Goal: Book appointment/travel/reservation

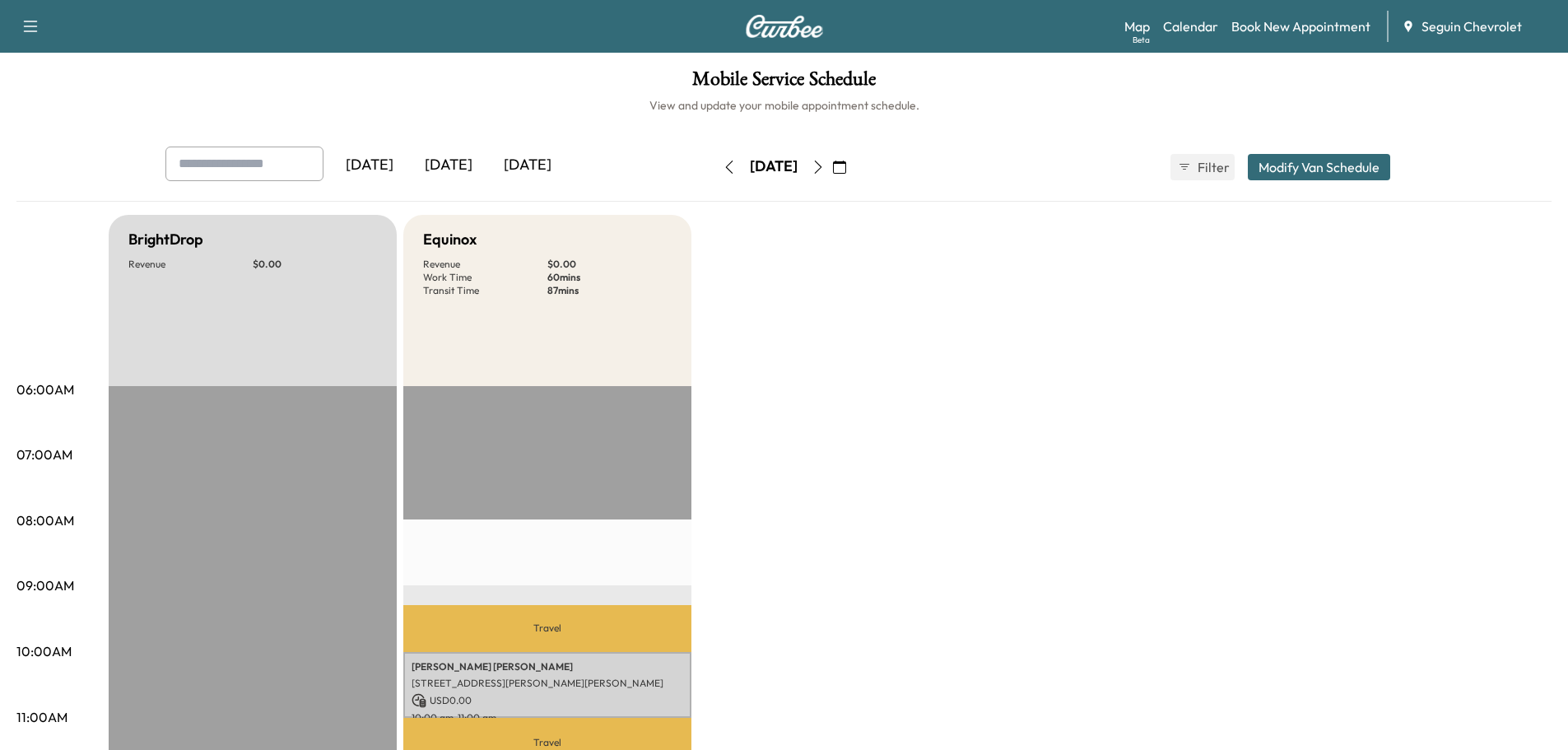
click at [846, 168] on icon "button" at bounding box center [840, 168] width 13 height 13
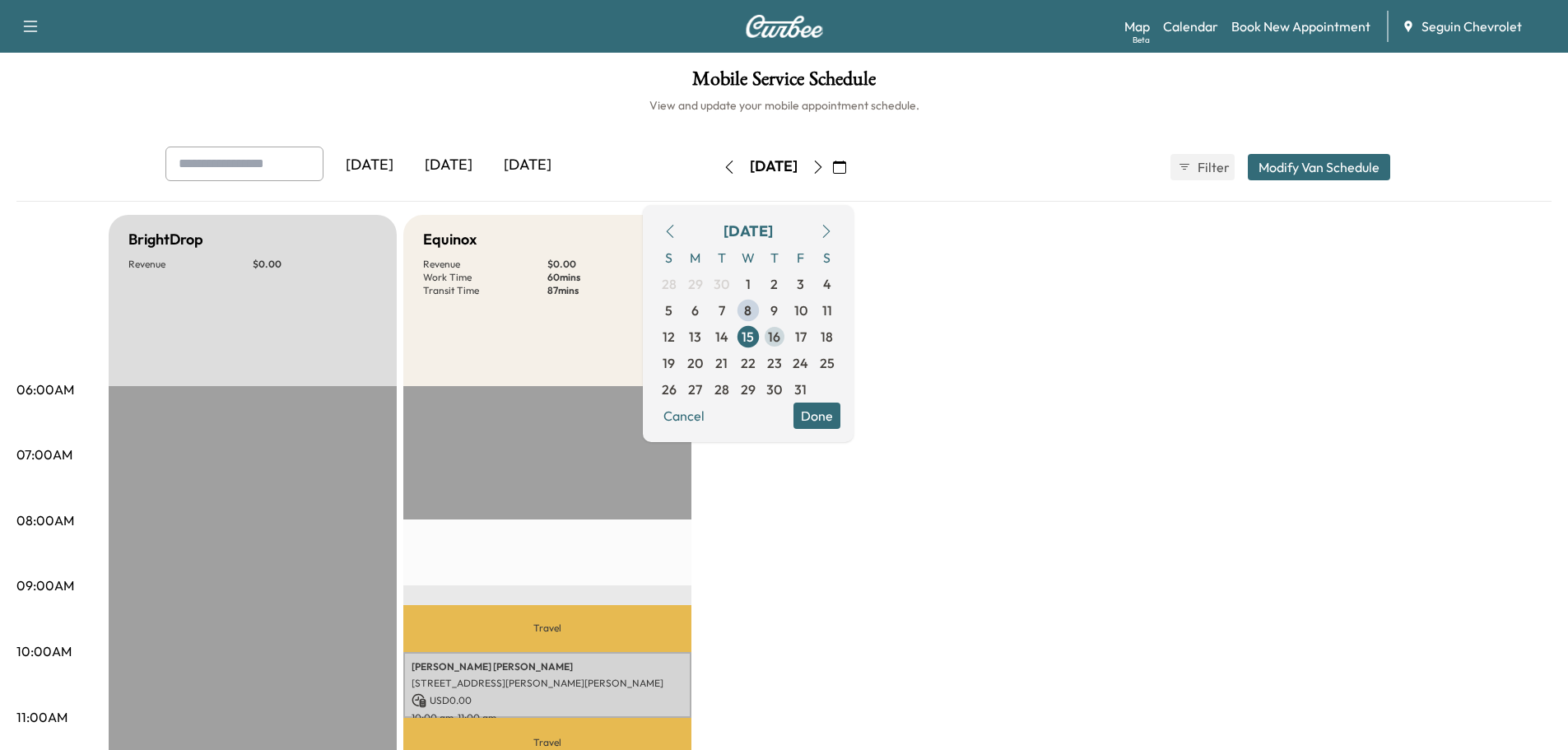
click at [781, 337] on span "16" at bounding box center [774, 337] width 13 height 20
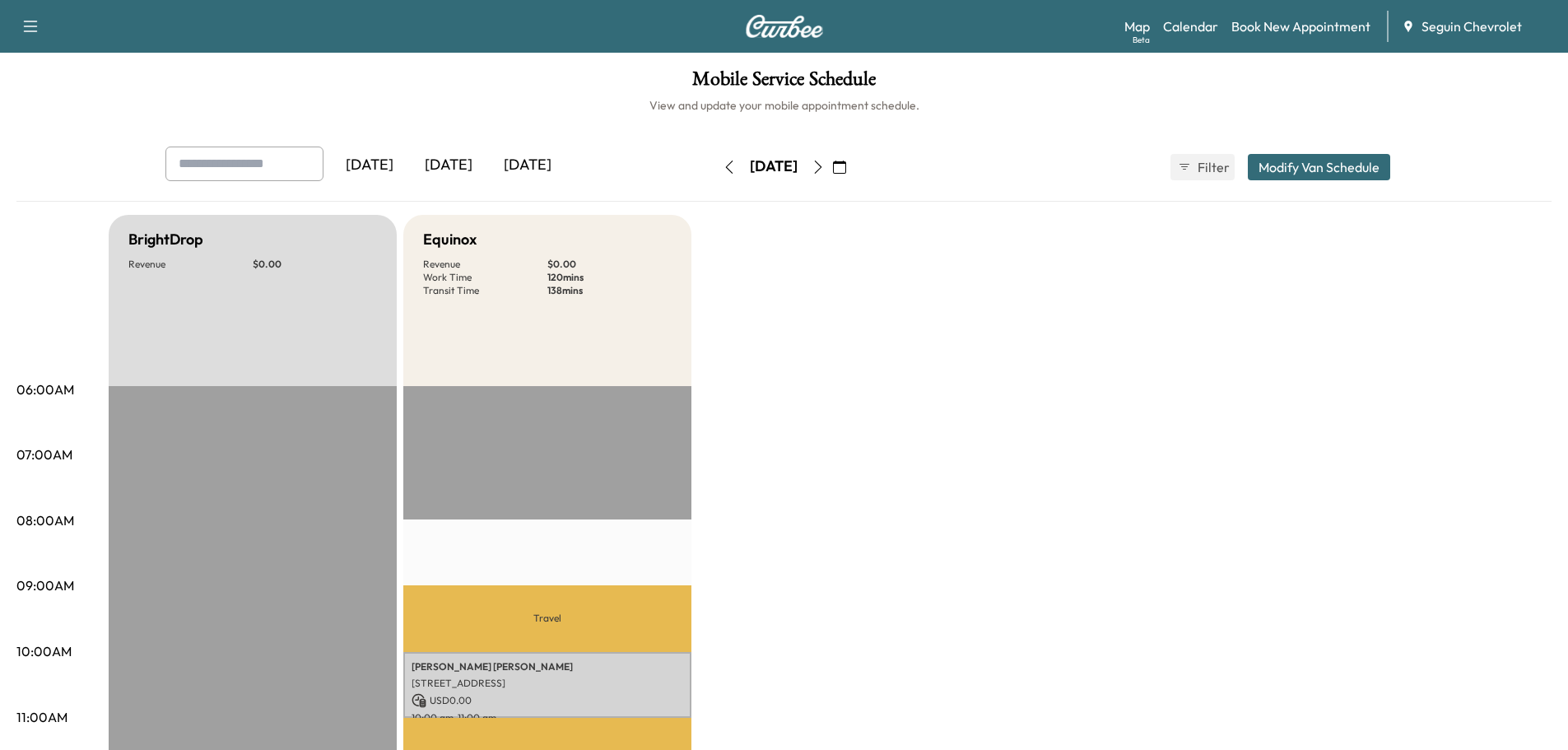
click at [846, 162] on icon "button" at bounding box center [840, 168] width 13 height 13
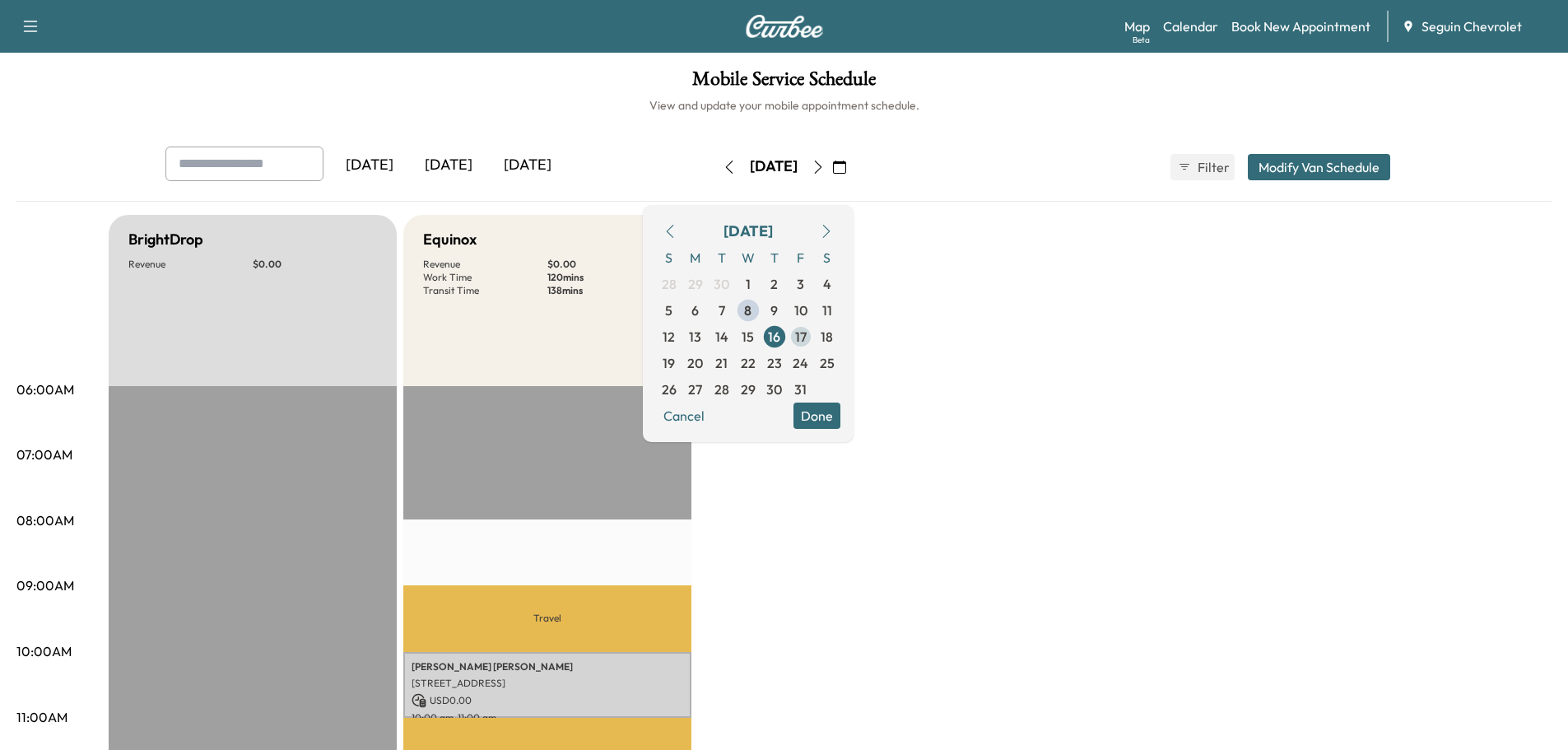
click at [807, 339] on span "17" at bounding box center [801, 337] width 12 height 20
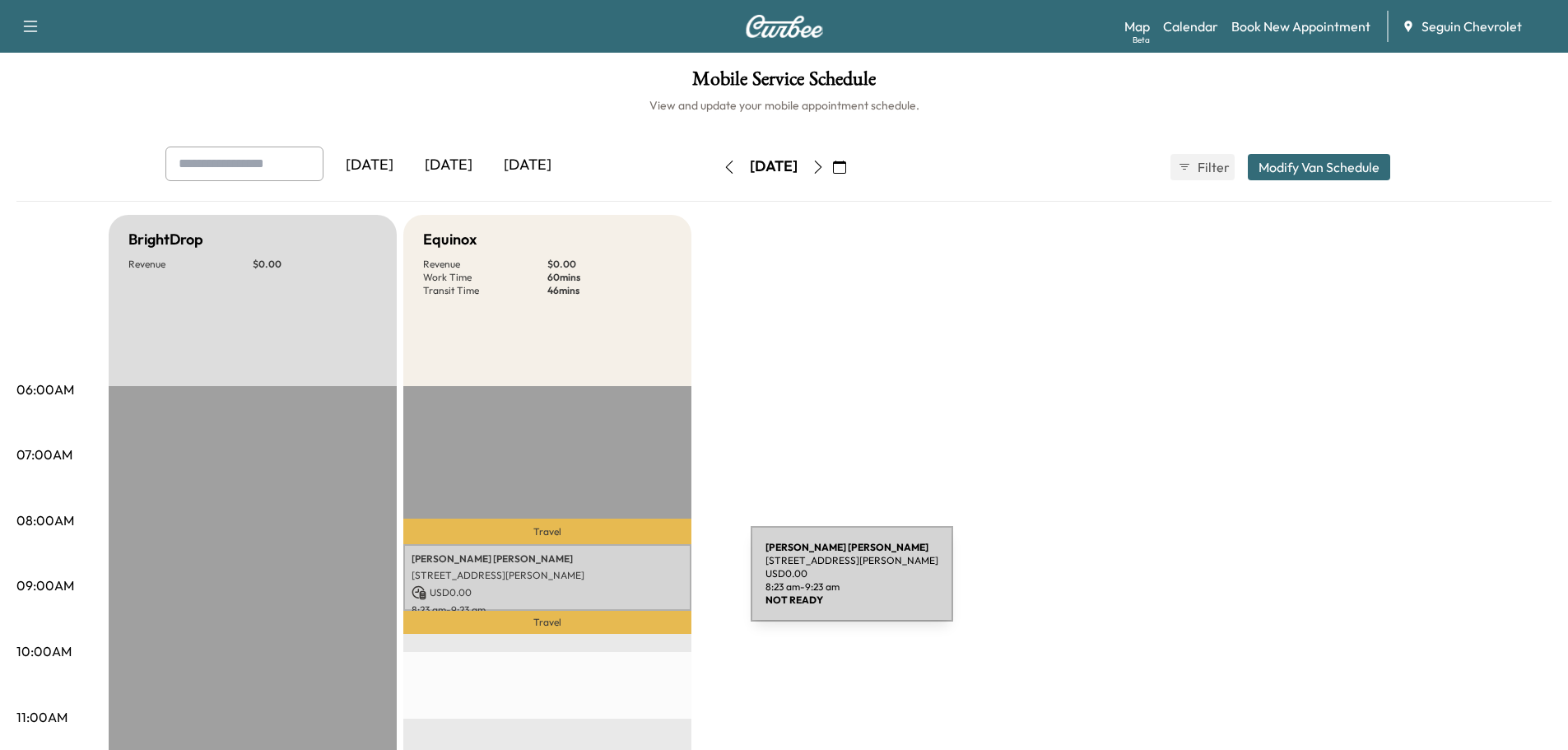
click at [628, 585] on p "USD 0.00" at bounding box center [548, 592] width 271 height 14
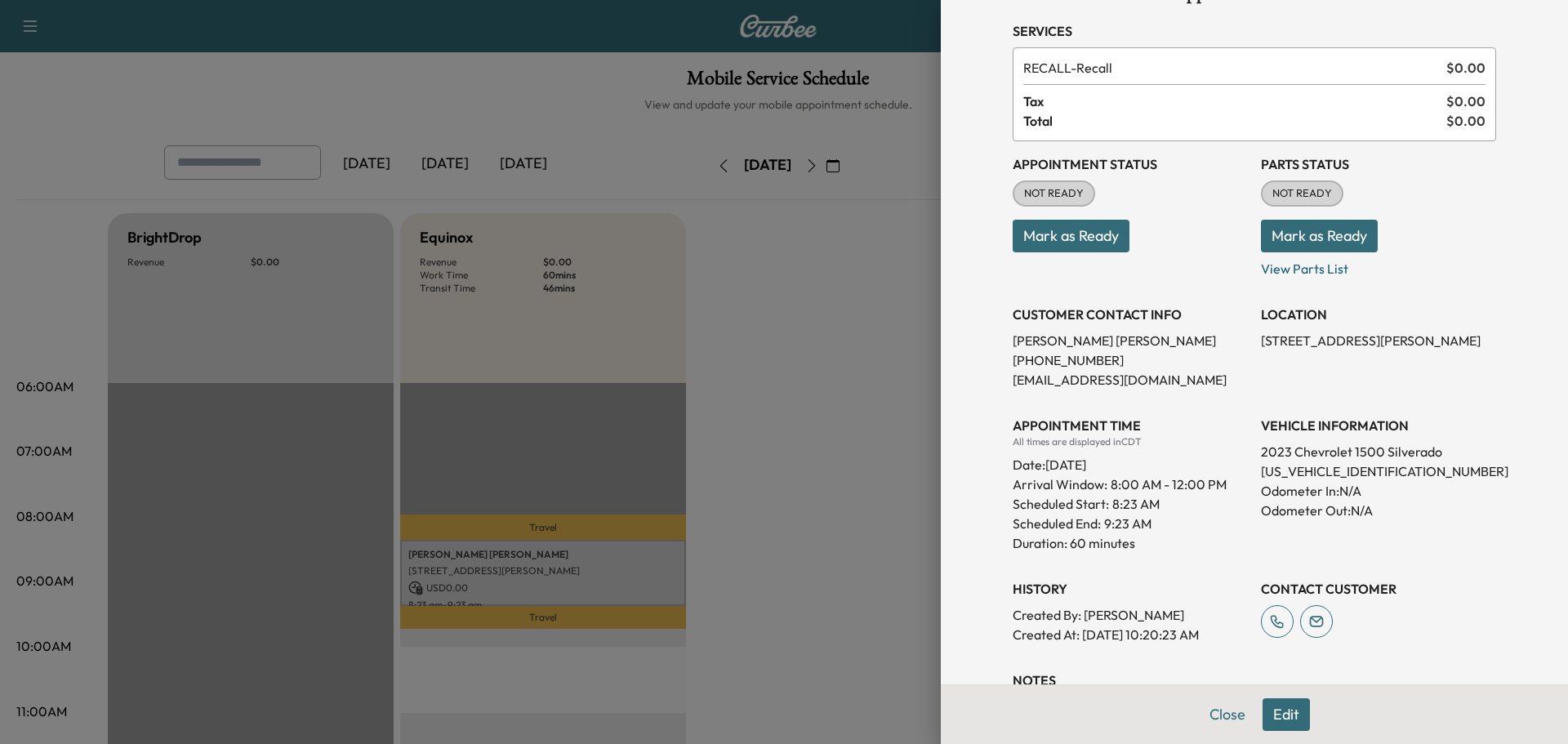
scroll to position [263, 0]
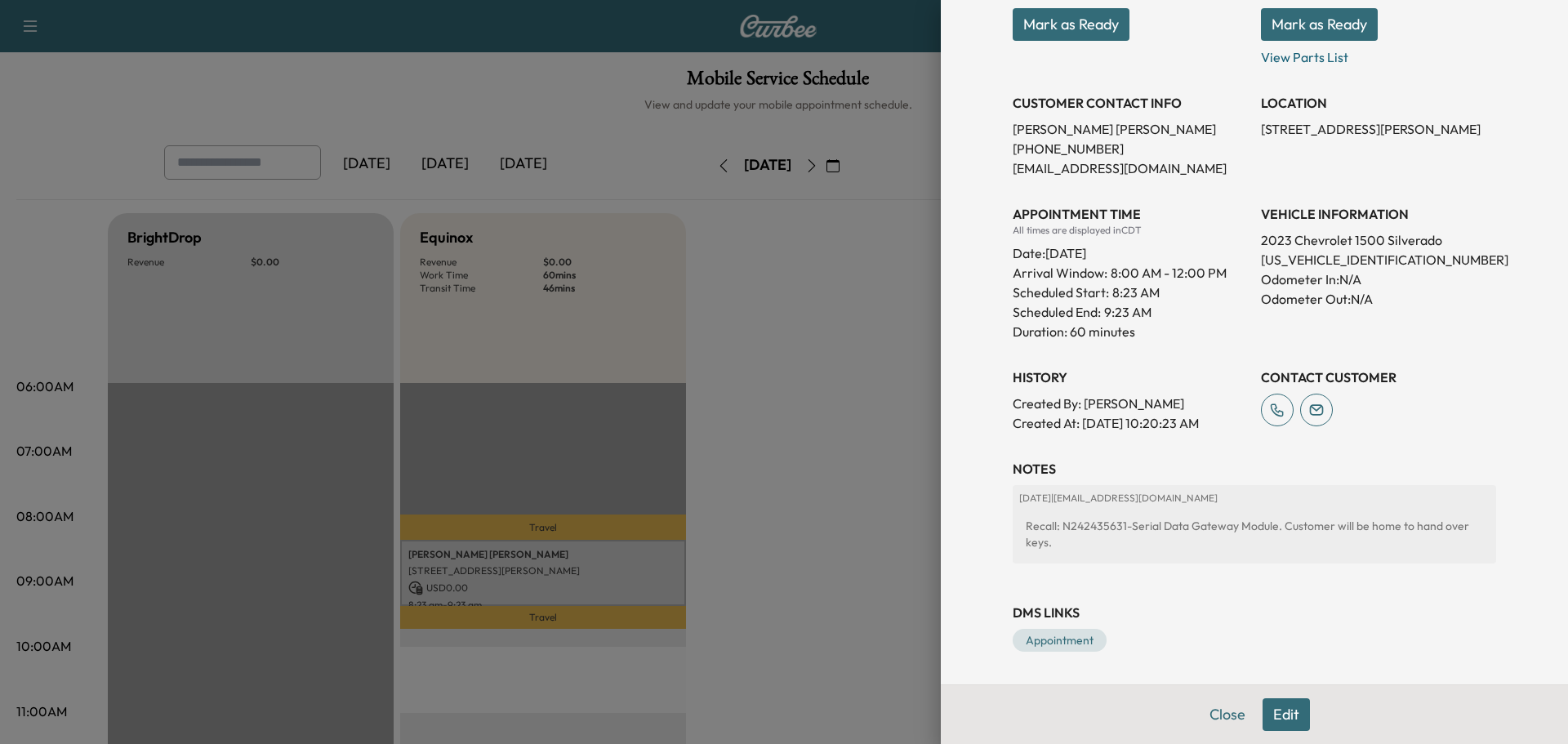
click at [764, 399] on div at bounding box center [784, 372] width 1568 height 744
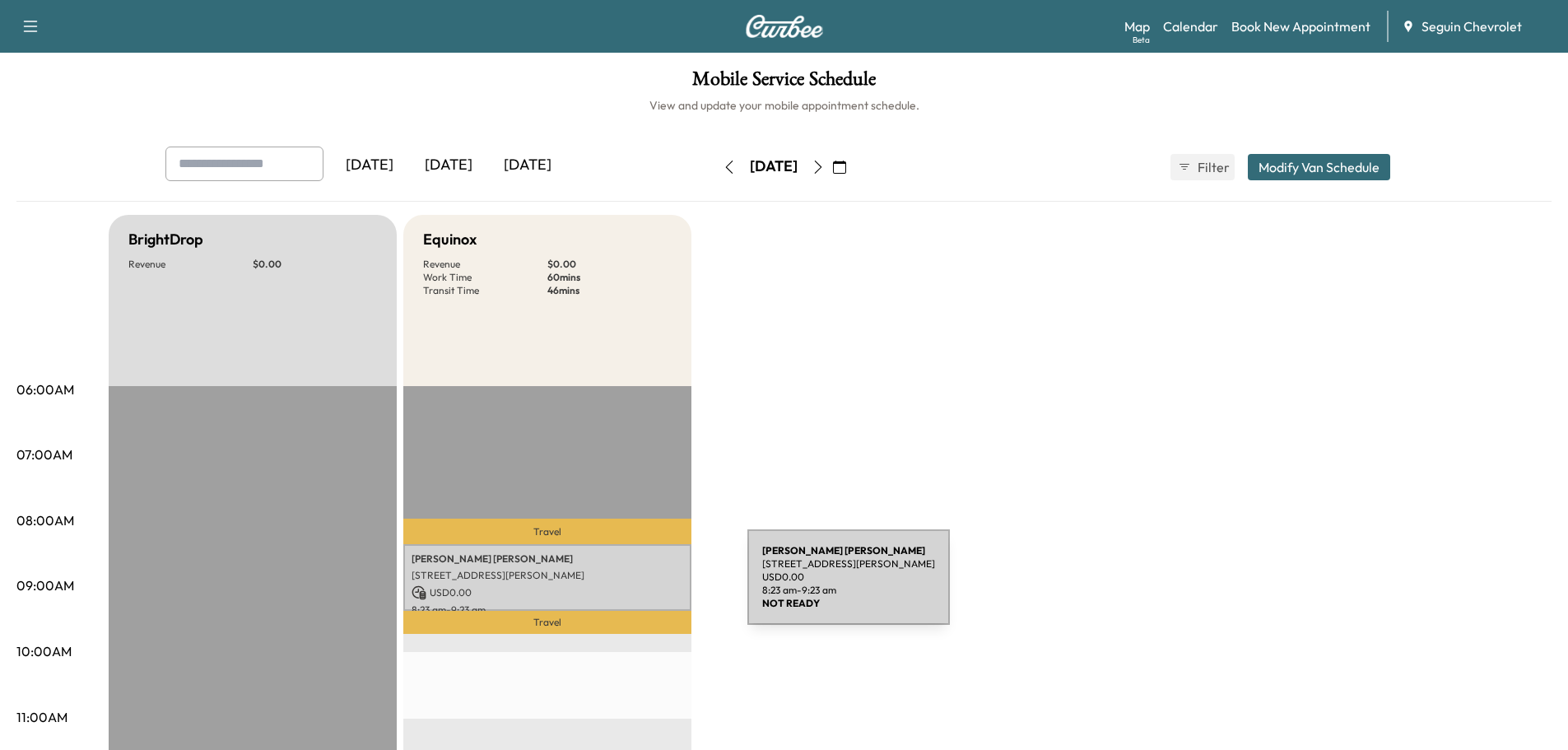
click at [624, 587] on p "USD 0.00" at bounding box center [548, 592] width 271 height 14
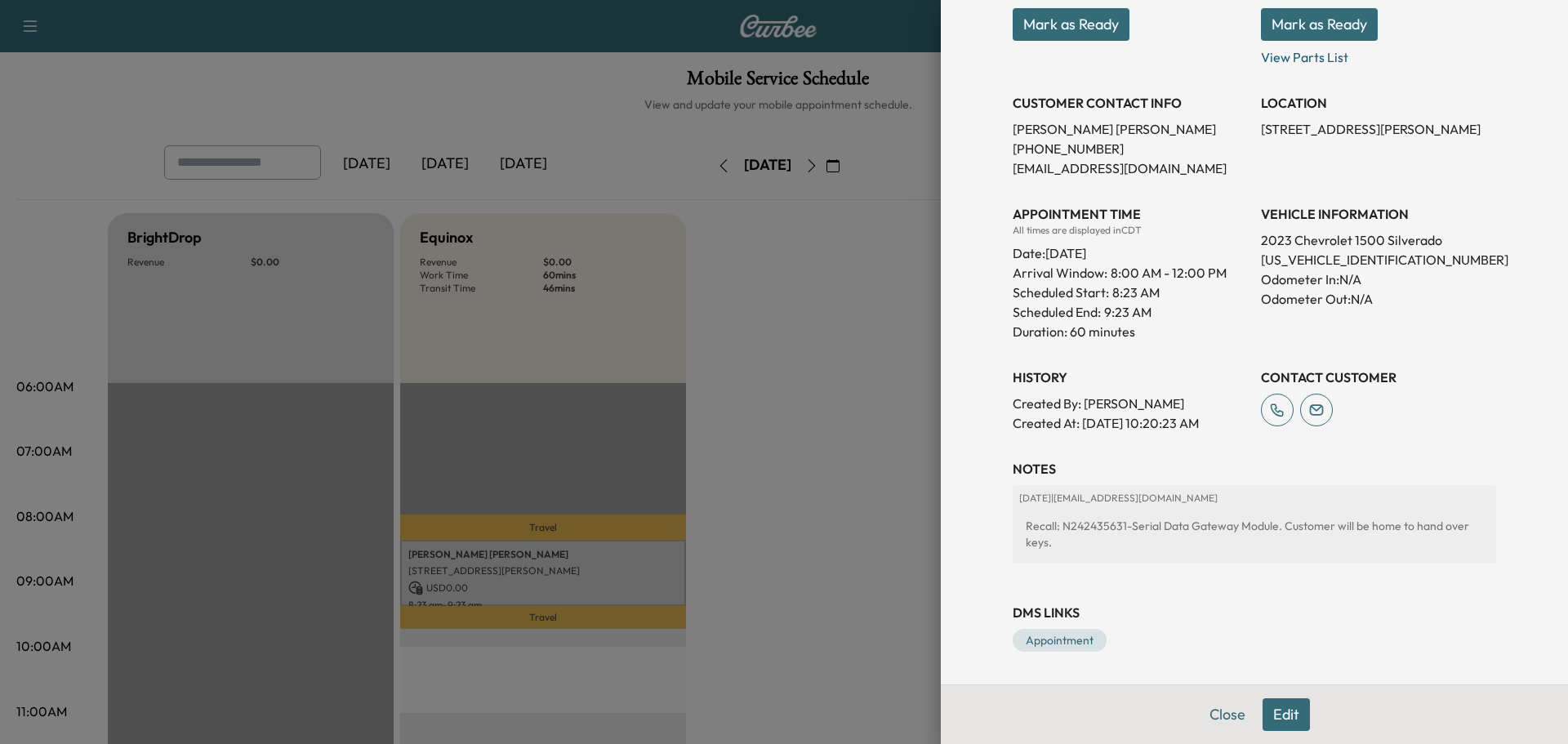
click at [850, 376] on div at bounding box center [784, 372] width 1568 height 744
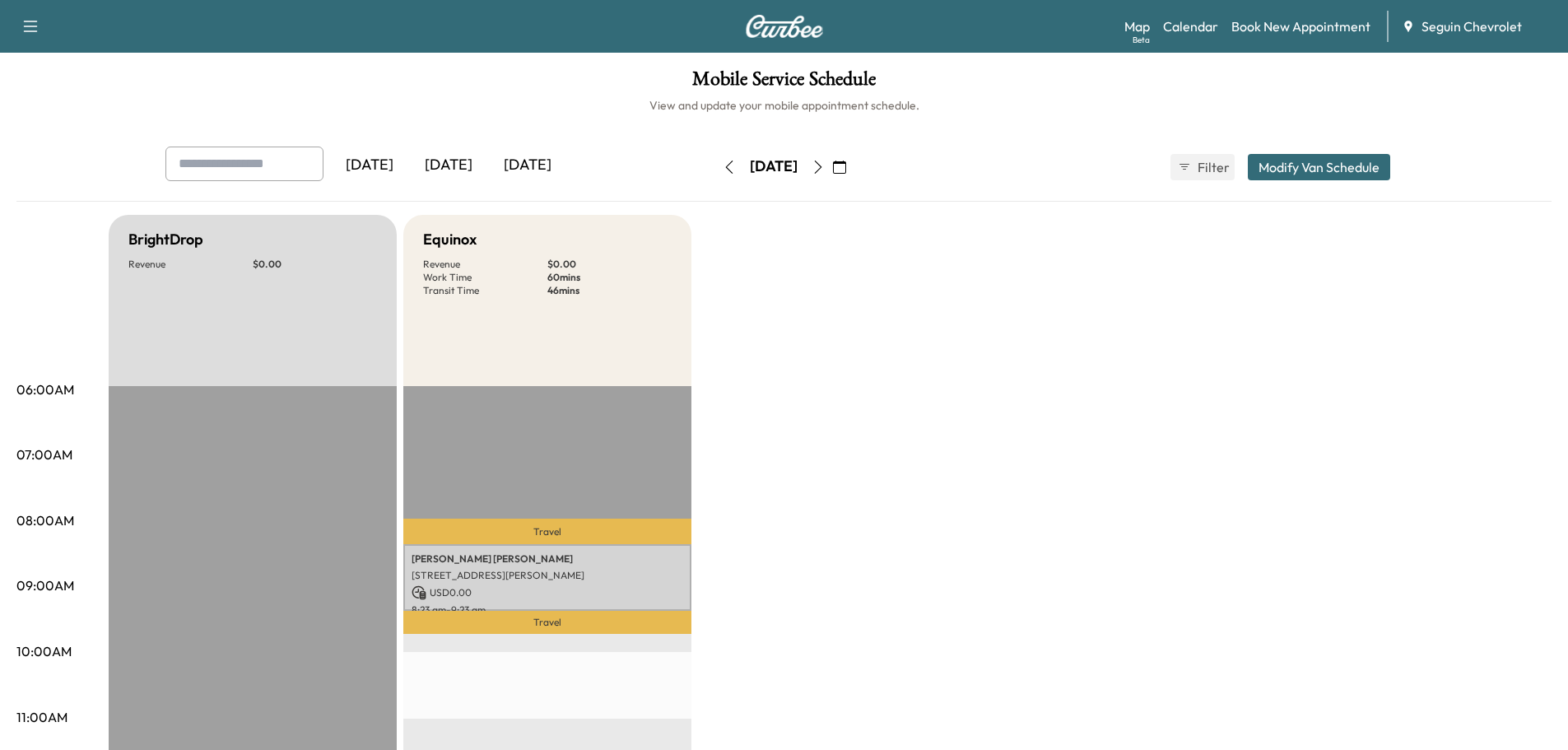
click at [846, 164] on icon "button" at bounding box center [840, 168] width 13 height 13
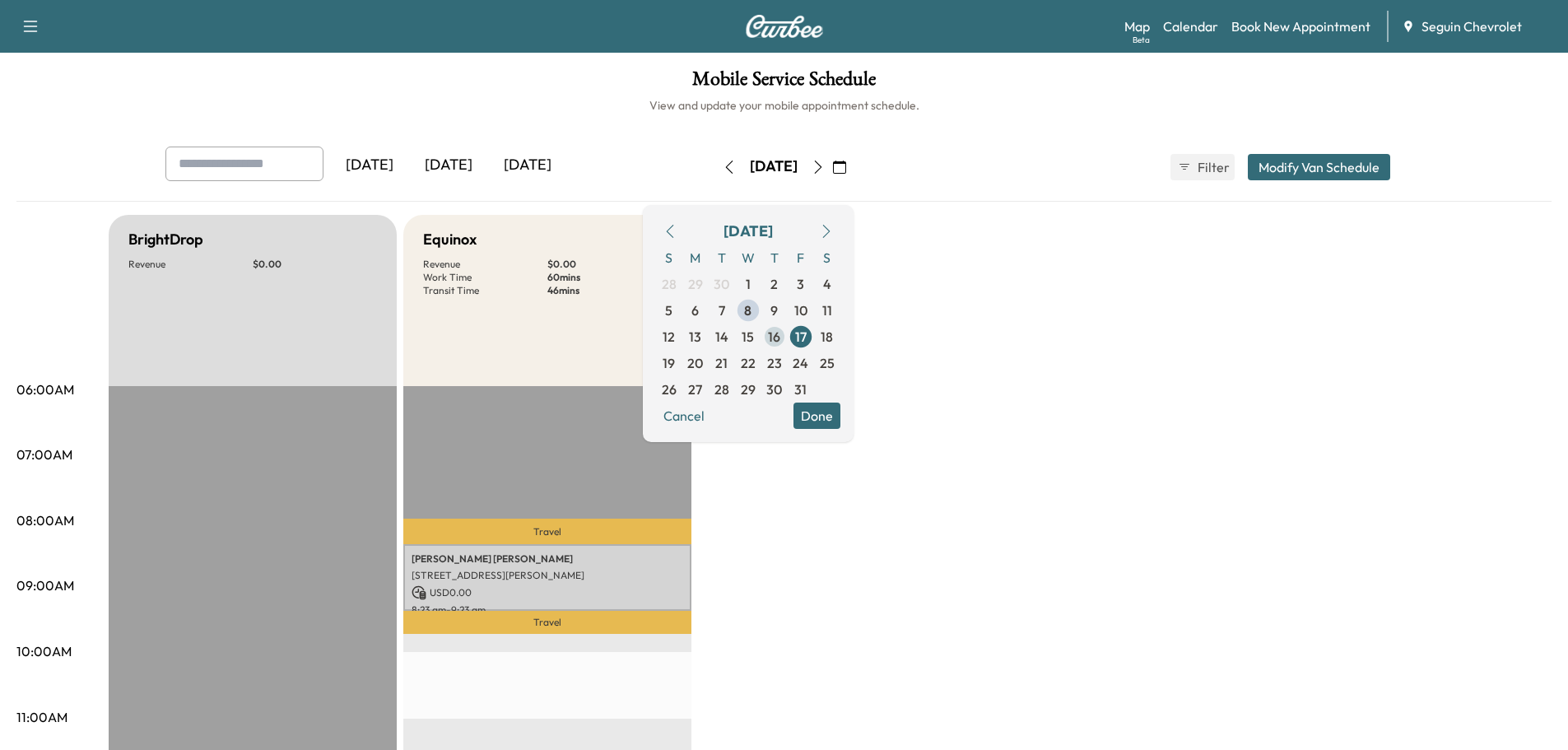
click at [781, 332] on span "16" at bounding box center [774, 337] width 13 height 20
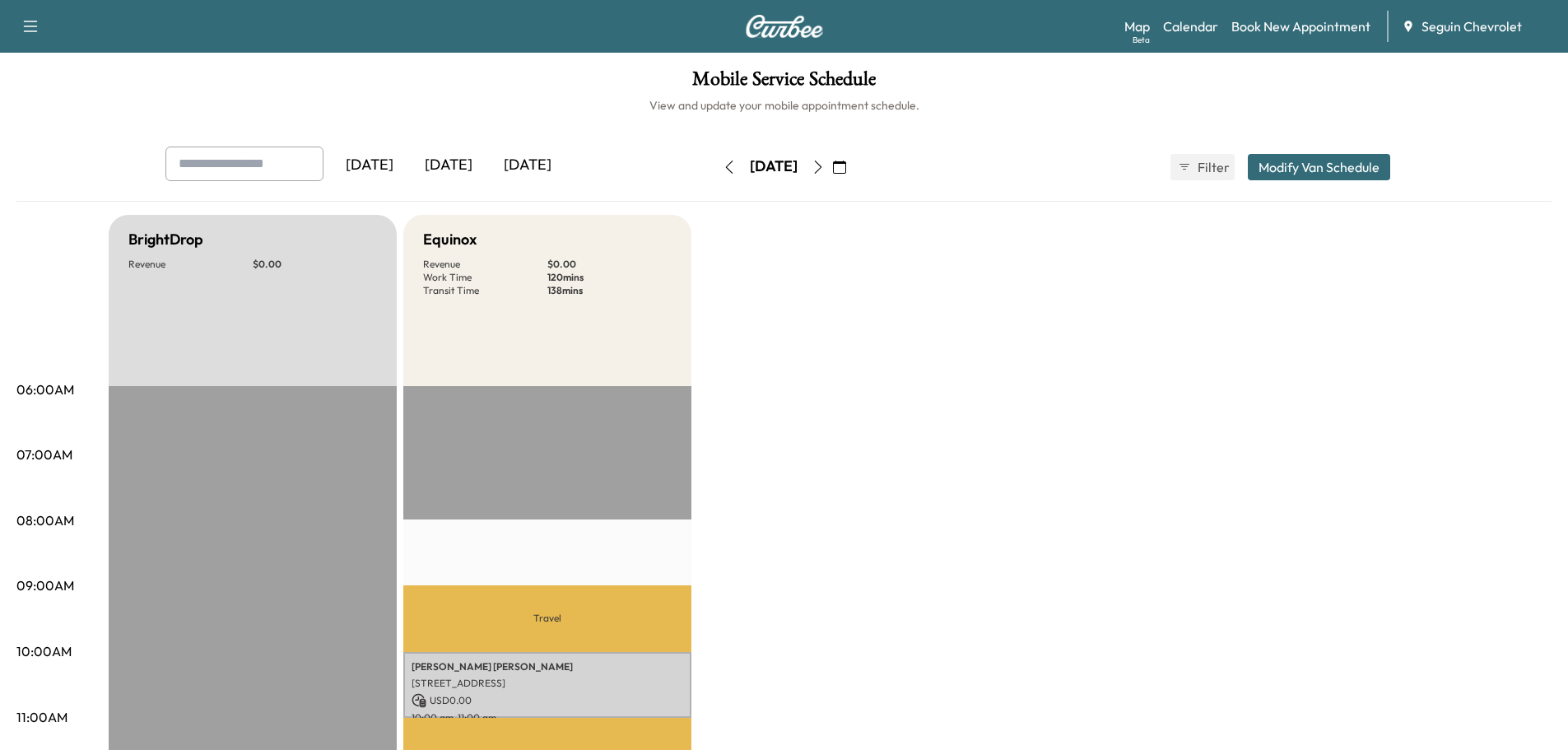
click at [846, 162] on icon "button" at bounding box center [840, 168] width 13 height 13
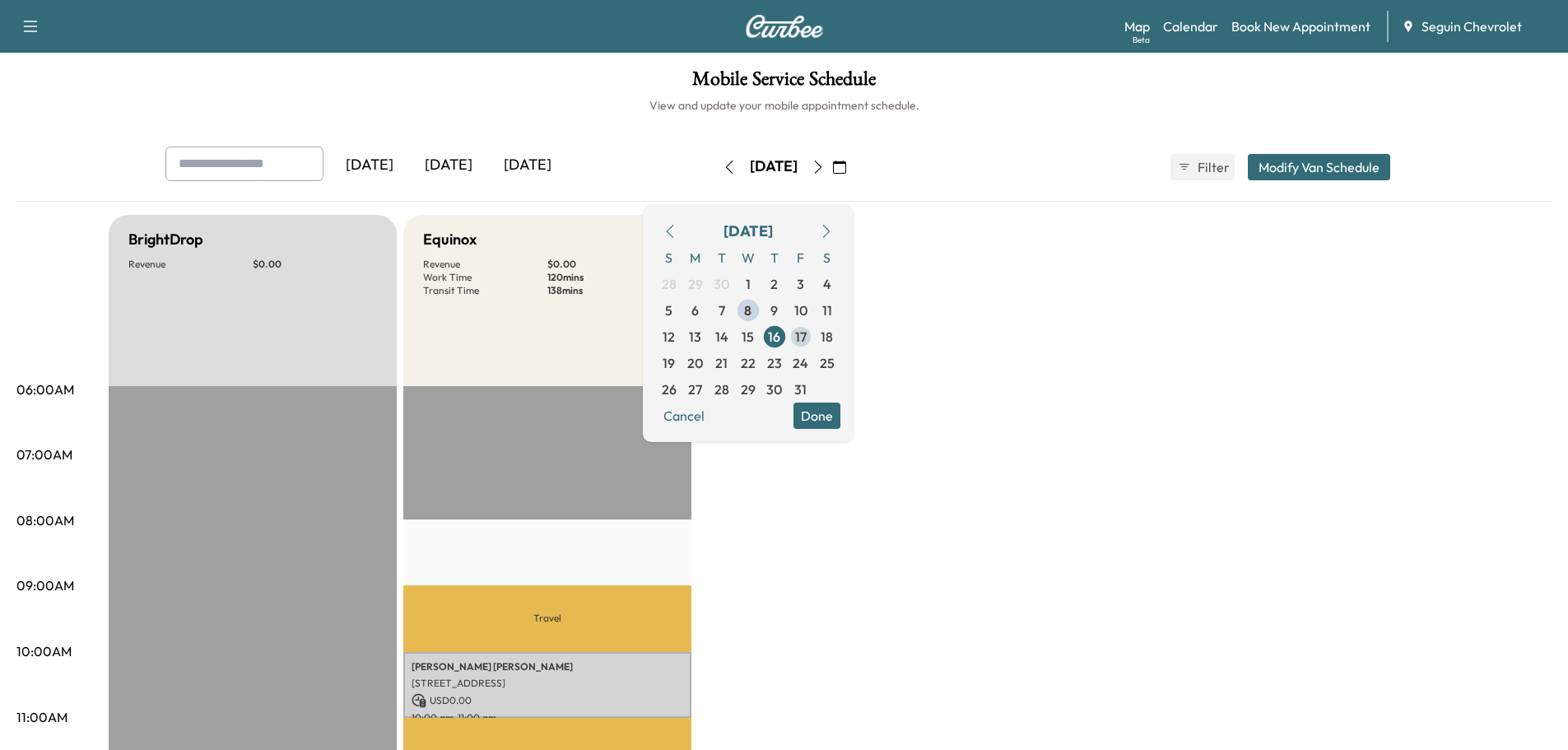
click at [807, 336] on span "17" at bounding box center [801, 337] width 12 height 20
